Goal: Task Accomplishment & Management: Complete application form

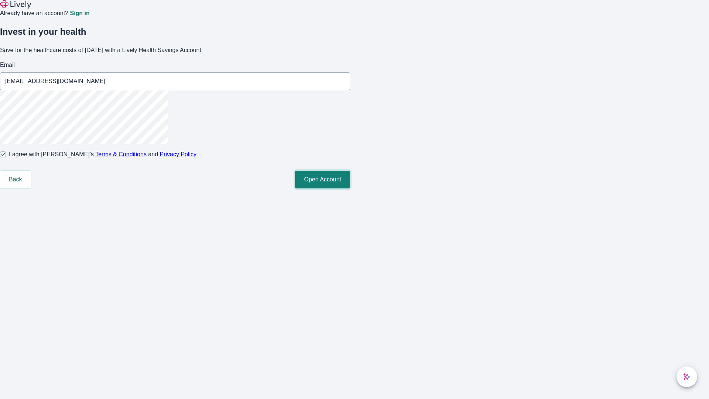
click at [350, 188] on button "Open Account" at bounding box center [322, 180] width 55 height 18
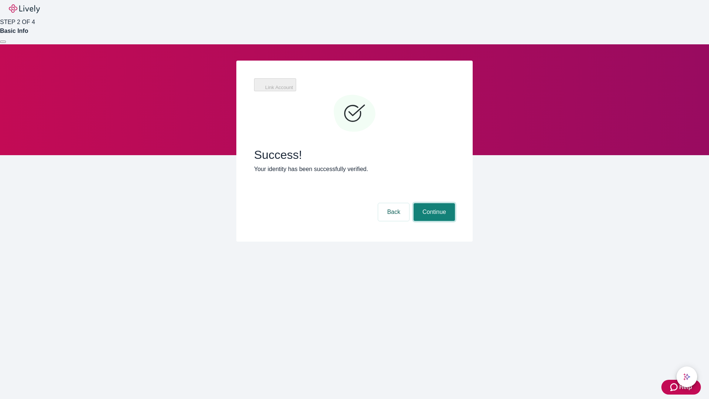
click at [433, 203] on button "Continue" at bounding box center [434, 212] width 41 height 18
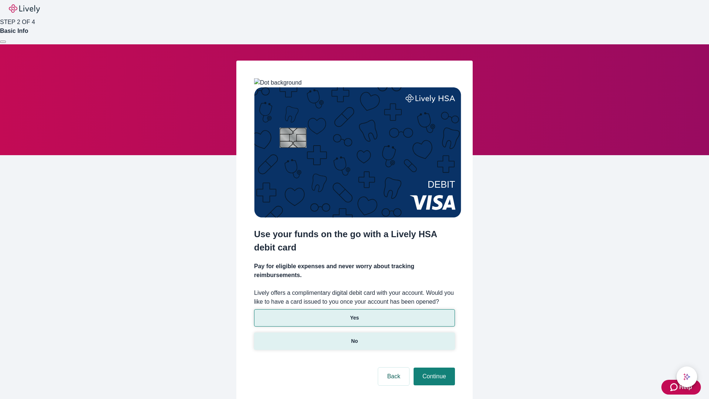
click at [354, 337] on p "No" at bounding box center [354, 341] width 7 height 8
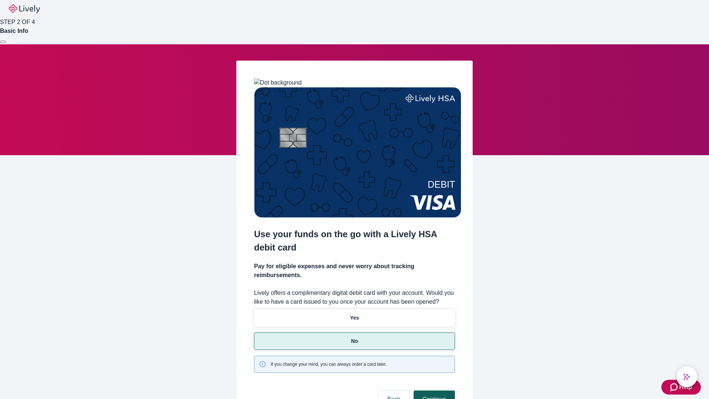
click at [433, 391] on button "Continue" at bounding box center [434, 400] width 41 height 18
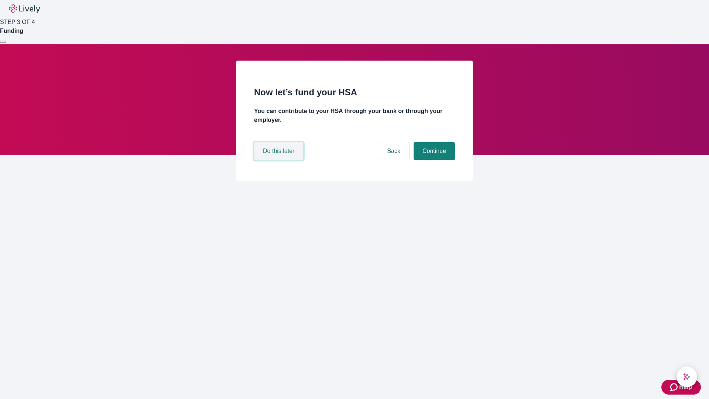
click at [280, 160] on button "Do this later" at bounding box center [278, 151] width 49 height 18
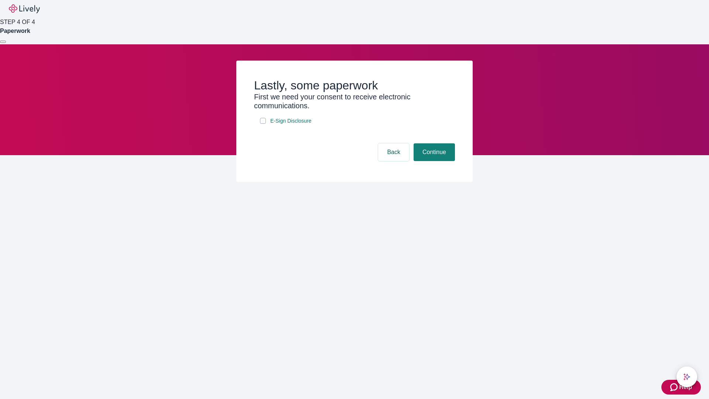
click at [263, 124] on input "E-Sign Disclosure" at bounding box center [263, 121] width 6 height 6
checkbox input "true"
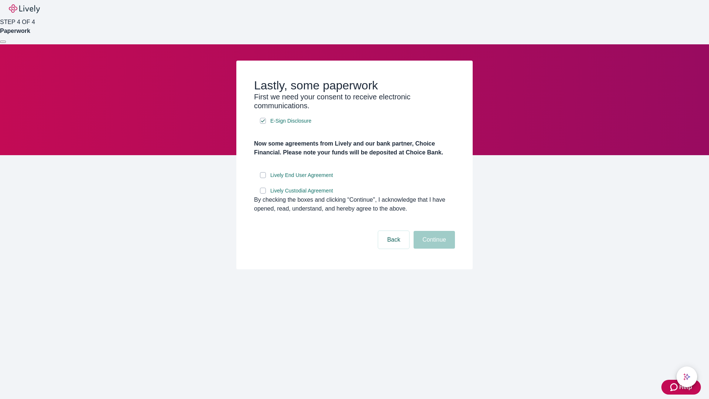
click at [263, 178] on input "Lively End User Agreement" at bounding box center [263, 175] width 6 height 6
checkbox input "true"
click at [263, 194] on input "Lively Custodial Agreement" at bounding box center [263, 191] width 6 height 6
checkbox input "true"
click at [433, 249] on button "Continue" at bounding box center [434, 240] width 41 height 18
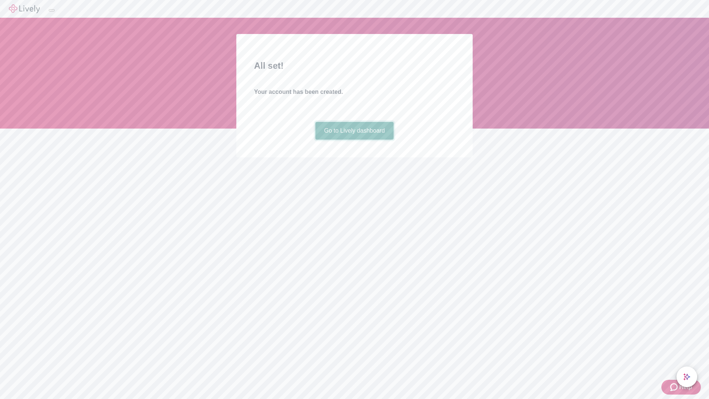
click at [354, 140] on link "Go to Lively dashboard" at bounding box center [355, 131] width 79 height 18
